Goal: Transaction & Acquisition: Purchase product/service

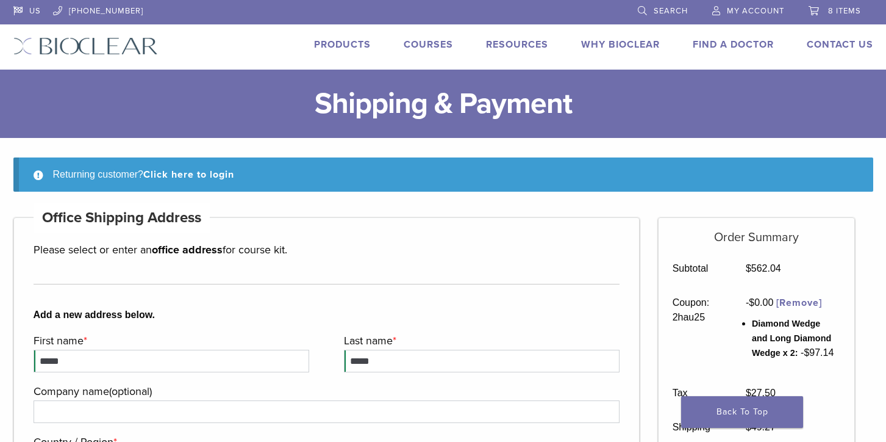
select select "**"
click at [361, 45] on link "Products" at bounding box center [342, 44] width 57 height 12
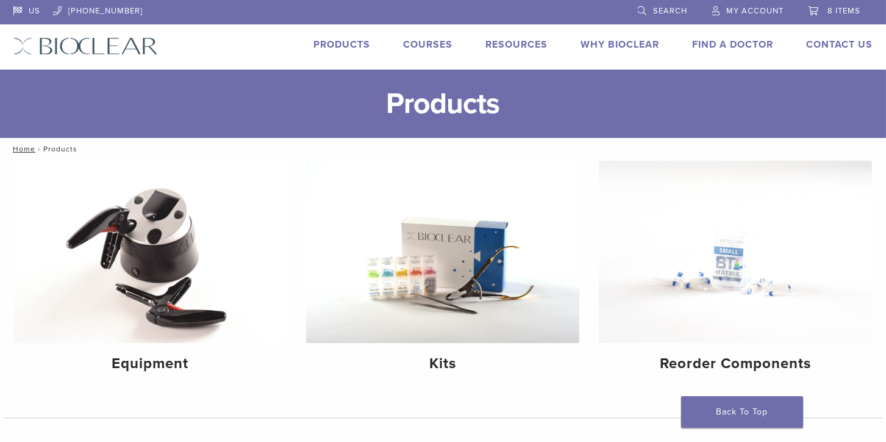
click at [332, 51] on li "Products" at bounding box center [342, 44] width 57 height 15
click at [334, 46] on link "Products" at bounding box center [342, 44] width 57 height 12
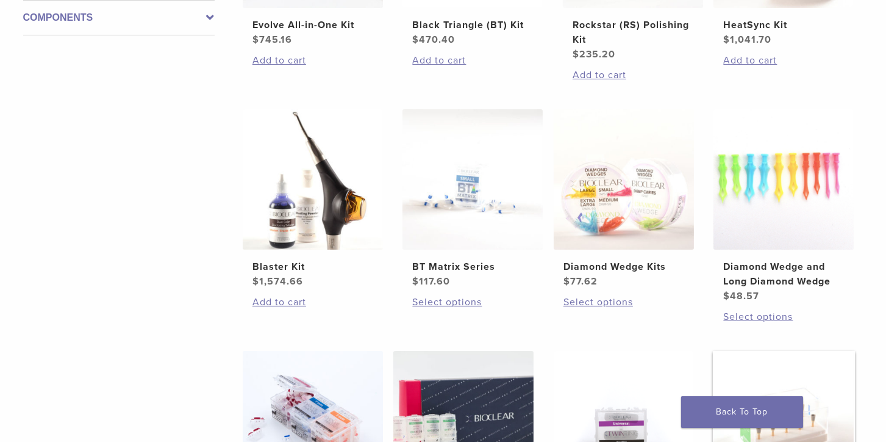
scroll to position [883, 0]
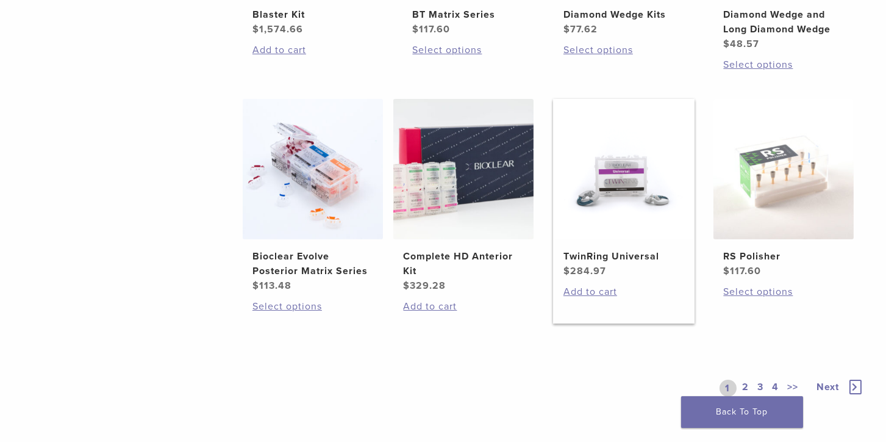
click at [615, 232] on img at bounding box center [624, 169] width 140 height 140
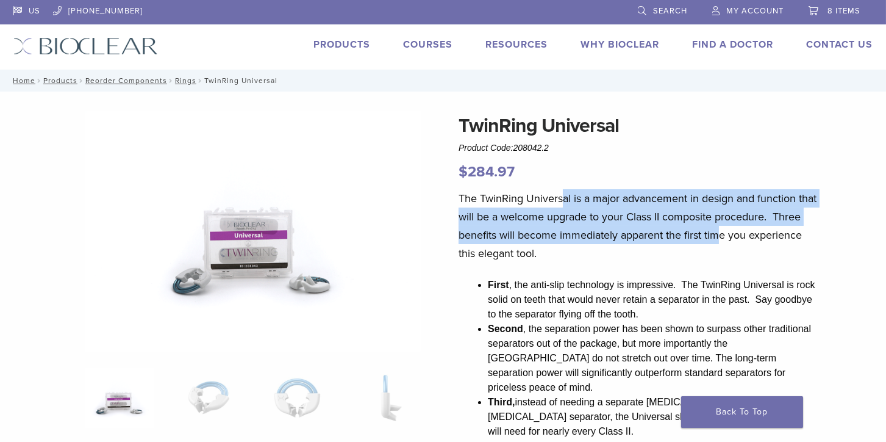
drag, startPoint x: 561, startPoint y: 200, endPoint x: 751, endPoint y: 229, distance: 191.9
click at [751, 229] on p "The TwinRing Universal is a major advancement in design and function that will …" at bounding box center [638, 225] width 359 height 73
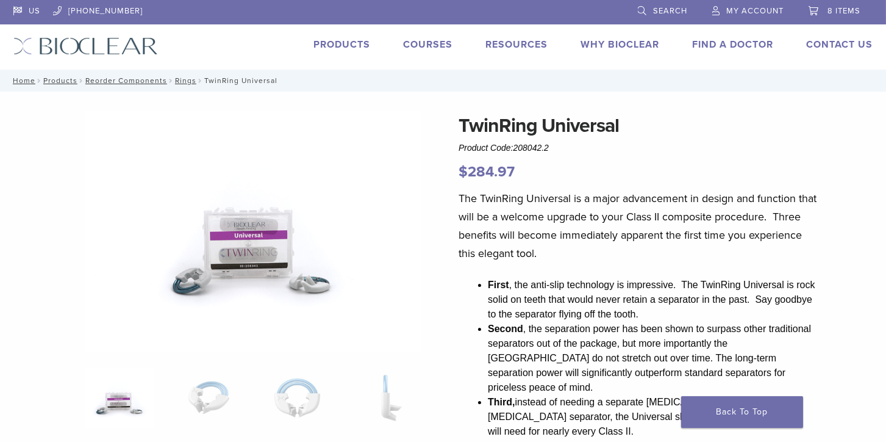
click at [625, 245] on p "The TwinRing Universal is a major advancement in design and function that will …" at bounding box center [638, 225] width 359 height 73
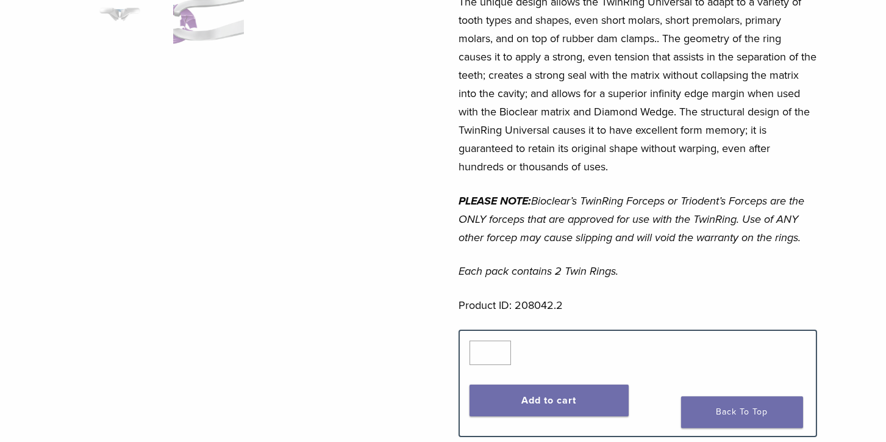
scroll to position [561, 0]
